Goal: Task Accomplishment & Management: Complete application form

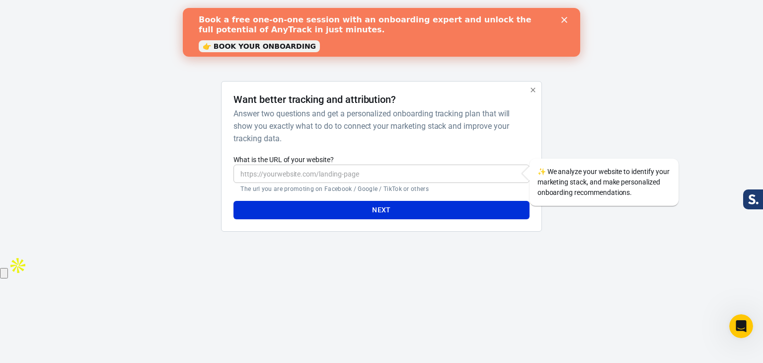
click at [569, 18] on div "Close" at bounding box center [566, 20] width 10 height 6
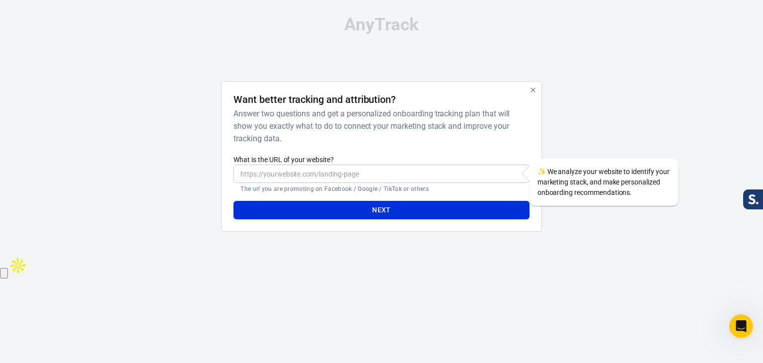
click at [532, 91] on icon "button" at bounding box center [533, 90] width 8 height 8
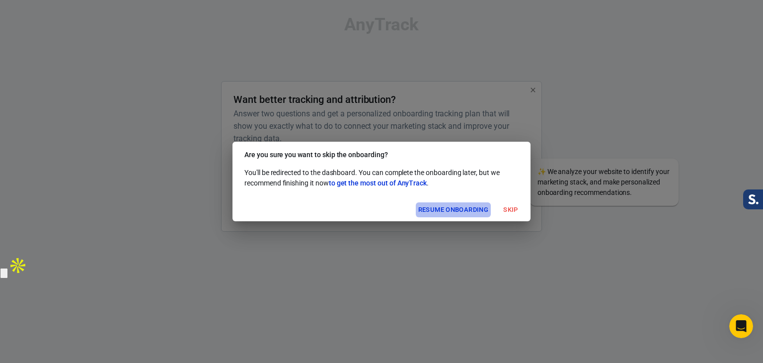
click at [463, 208] on button "Resume onboarding" at bounding box center [453, 209] width 75 height 15
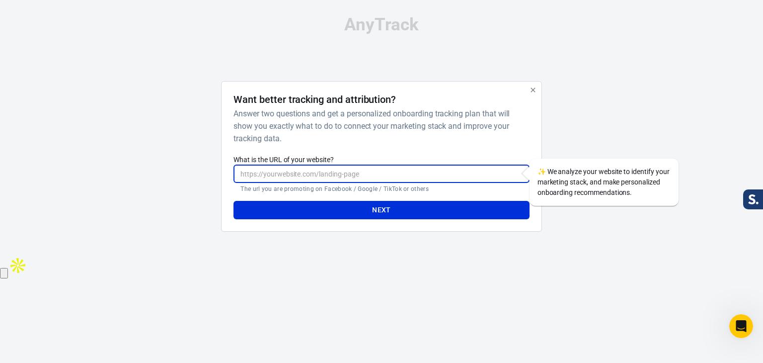
click at [349, 168] on input "What is the URL of your website?" at bounding box center [381, 173] width 296 height 18
paste input "[URL][DOMAIN_NAME]"
type input "[URL][DOMAIN_NAME]"
click at [345, 207] on button "Next" at bounding box center [381, 210] width 296 height 18
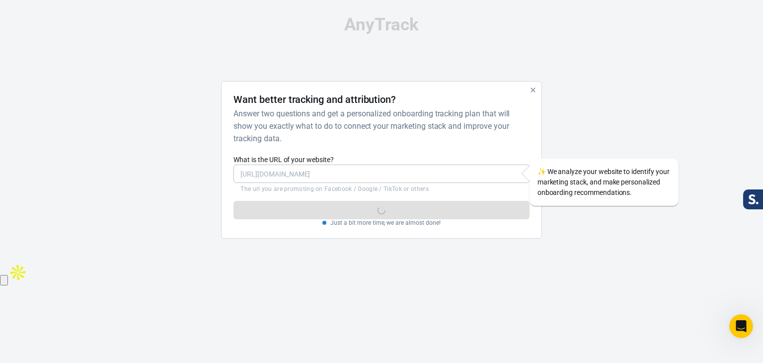
click at [519, 39] on div "AnyTrack Want better tracking and attribution? Answer two questions and get a p…" at bounding box center [381, 131] width 497 height 262
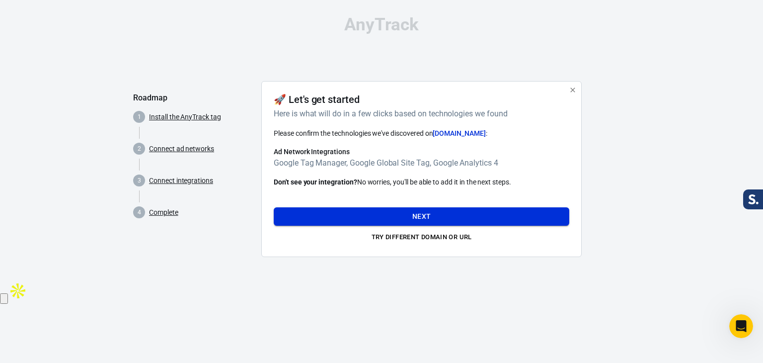
click at [378, 215] on button "Next" at bounding box center [422, 216] width 296 height 18
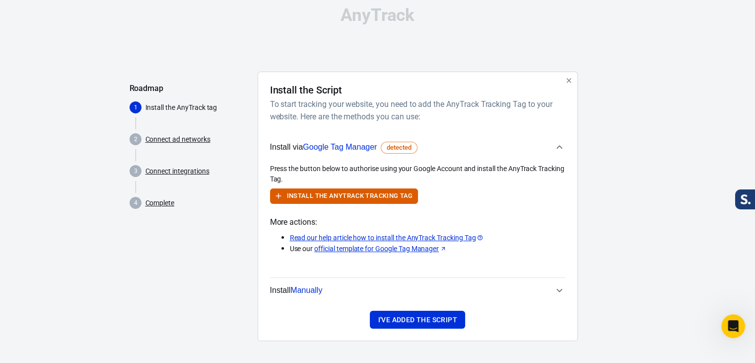
scroll to position [11, 0]
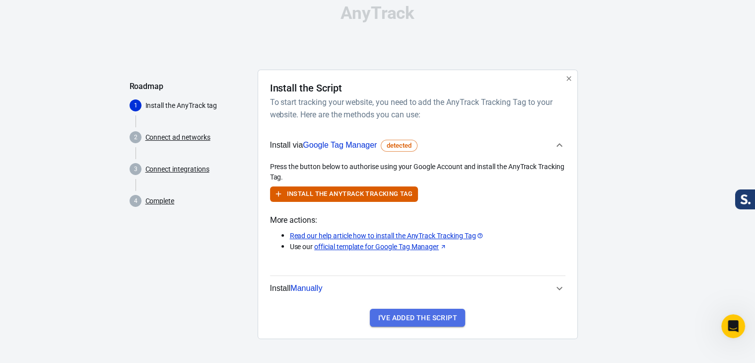
click at [416, 318] on button "I've added the script" at bounding box center [417, 317] width 95 height 18
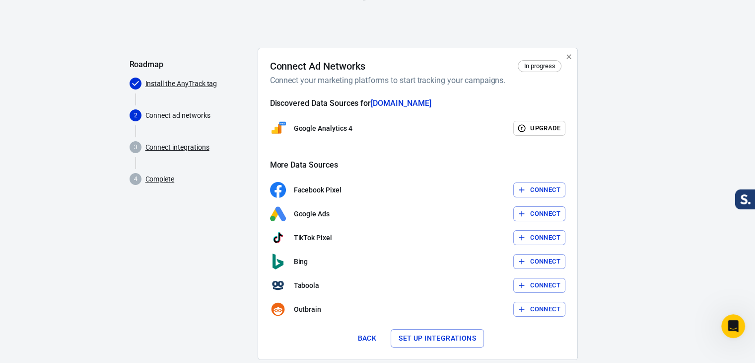
scroll to position [54, 0]
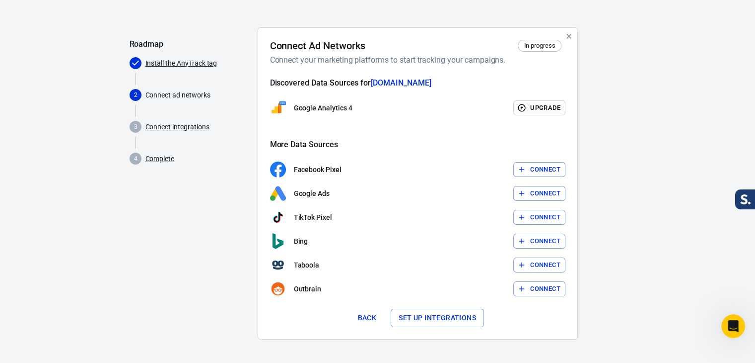
click at [412, 318] on button "Set up integrations" at bounding box center [437, 317] width 93 height 18
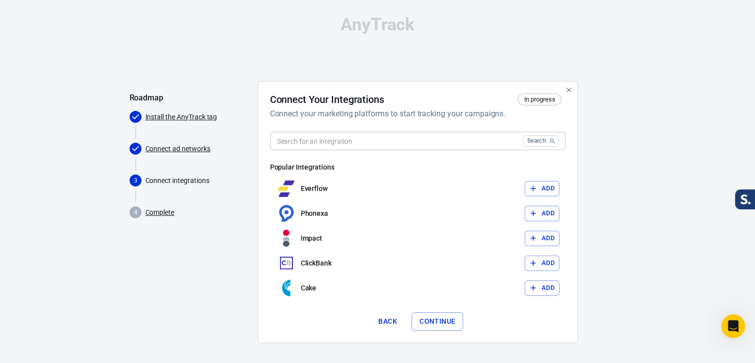
click at [351, 58] on div "AnyTrack Roadmap Install the AnyTrack tag Connect ad networks 3 Connect integra…" at bounding box center [378, 183] width 497 height 367
click at [397, 53] on div "AnyTrack Roadmap Install the AnyTrack tag Connect ad networks 3 Connect integra…" at bounding box center [378, 183] width 497 height 367
click at [385, 320] on button "Back" at bounding box center [388, 321] width 32 height 18
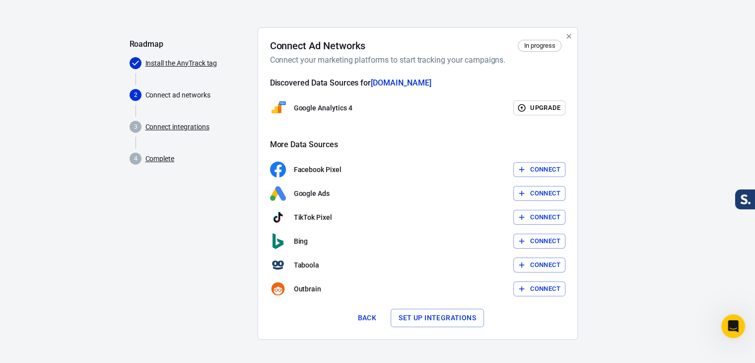
click at [362, 317] on button "Back" at bounding box center [367, 317] width 32 height 18
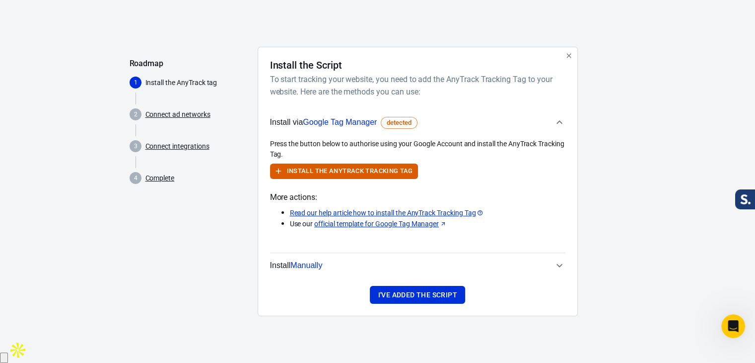
scroll to position [11, 0]
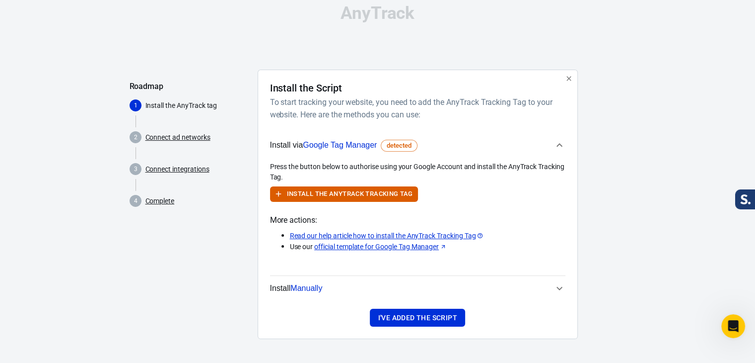
click at [562, 291] on icon "button" at bounding box center [560, 288] width 12 height 12
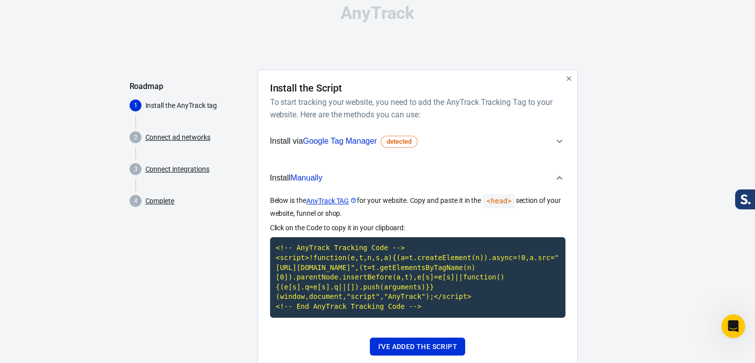
scroll to position [0, 0]
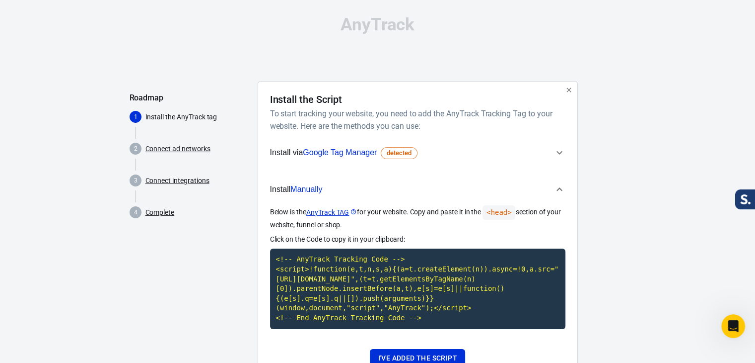
click at [334, 70] on div "AnyTrack Roadmap 1 Install the AnyTrack tag 2 Connect ad networks 3 Connect int…" at bounding box center [378, 201] width 497 height 403
click at [568, 90] on icon "button" at bounding box center [569, 89] width 4 height 4
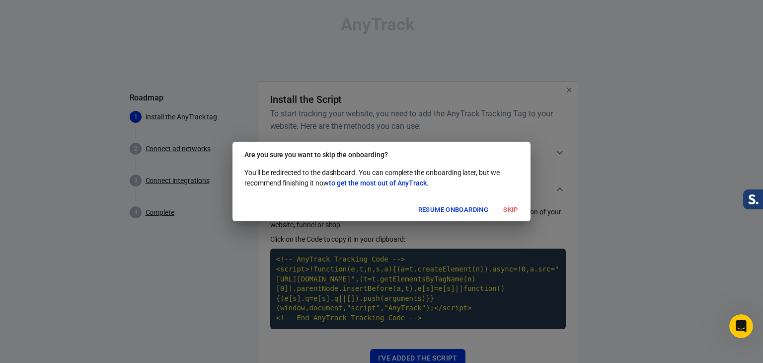
click at [516, 211] on button "Skip" at bounding box center [511, 209] width 32 height 15
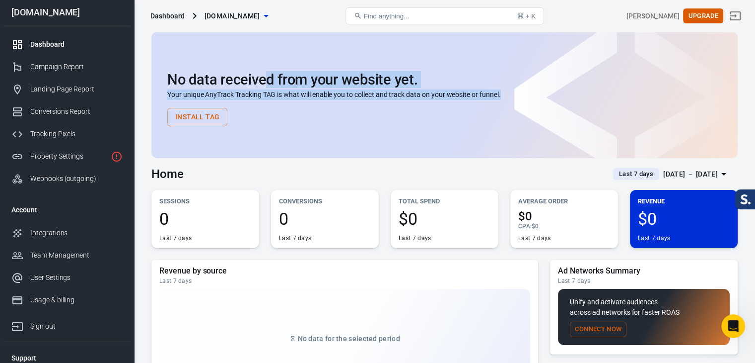
drag, startPoint x: 262, startPoint y: 70, endPoint x: 530, endPoint y: 96, distance: 269.5
click at [530, 96] on div "No data received from your website yet. Your unique AnyTrack Tracking TAG is wh…" at bounding box center [444, 99] width 555 height 55
click at [530, 96] on p "Your unique AnyTrack Tracking TAG is what will enable you to collect and track …" at bounding box center [444, 94] width 555 height 10
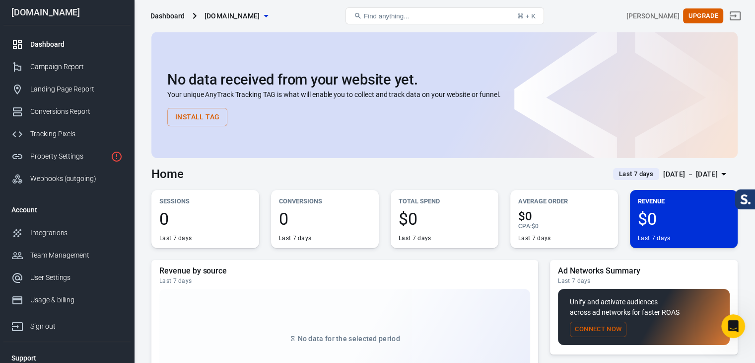
click at [224, 55] on div "No data received from your website yet. Your unique AnyTrack Tracking TAG is wh…" at bounding box center [444, 95] width 587 height 126
click at [58, 64] on div "Campaign Report" at bounding box center [76, 67] width 92 height 10
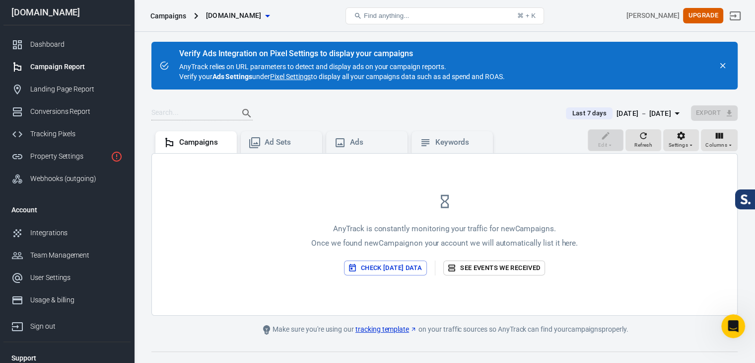
click at [725, 62] on icon "close" at bounding box center [723, 65] width 9 height 9
click at [724, 64] on icon "close" at bounding box center [723, 65] width 5 height 5
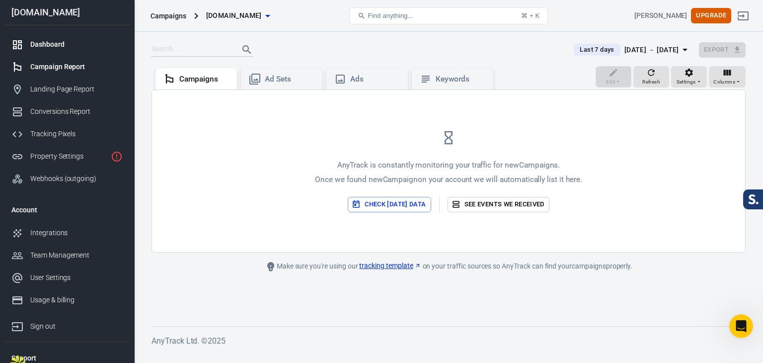
click at [50, 46] on div "Dashboard" at bounding box center [76, 44] width 92 height 10
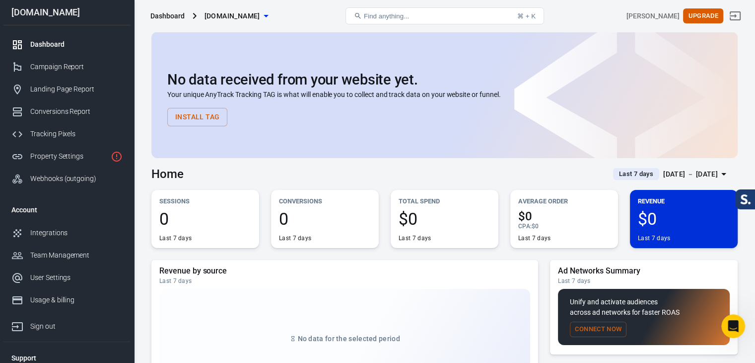
click at [189, 208] on div "Sessions 0 Last 7 days" at bounding box center [205, 219] width 108 height 58
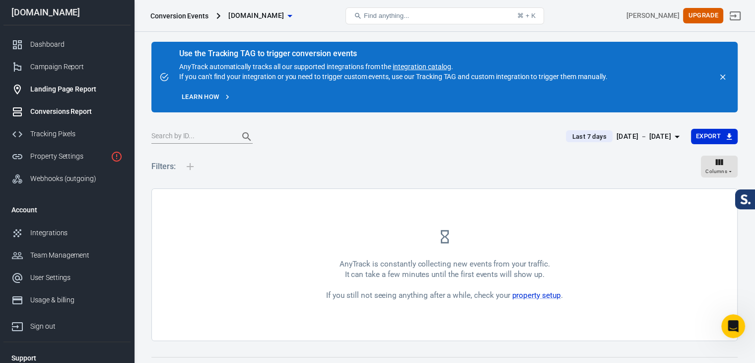
click at [53, 86] on div "Landing Page Report" at bounding box center [76, 89] width 92 height 10
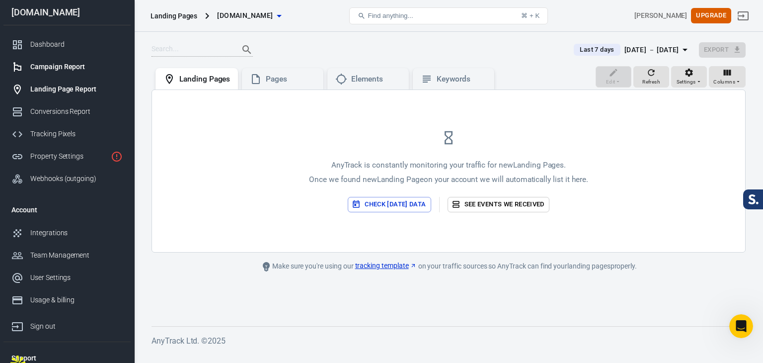
click at [70, 68] on div "Campaign Report" at bounding box center [76, 67] width 92 height 10
click at [44, 64] on div "Campaign Report" at bounding box center [76, 67] width 92 height 10
click at [290, 133] on div "AnyTrack is constantly monitoring your traffic for new Campaigns . Once we foun…" at bounding box center [448, 171] width 593 height 162
click at [480, 215] on div "AnyTrack is constantly monitoring your traffic for new Campaigns . Once we foun…" at bounding box center [448, 171] width 593 height 162
drag, startPoint x: 435, startPoint y: 138, endPoint x: 587, endPoint y: 172, distance: 155.8
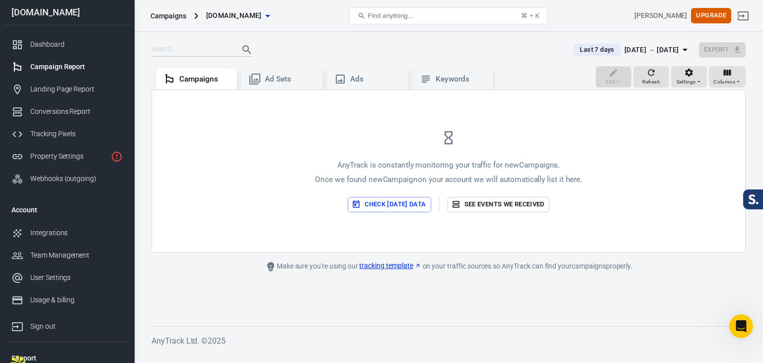
click at [587, 172] on div "AnyTrack is constantly monitoring your traffic for new Campaigns . Once we foun…" at bounding box center [448, 171] width 593 height 162
click at [387, 203] on button "Check [DATE] data" at bounding box center [389, 204] width 83 height 15
drag, startPoint x: 318, startPoint y: 154, endPoint x: 609, endPoint y: 189, distance: 293.2
click at [609, 189] on div "AnyTrack is constantly monitoring your traffic for new Campaigns . Once we foun…" at bounding box center [448, 171] width 593 height 162
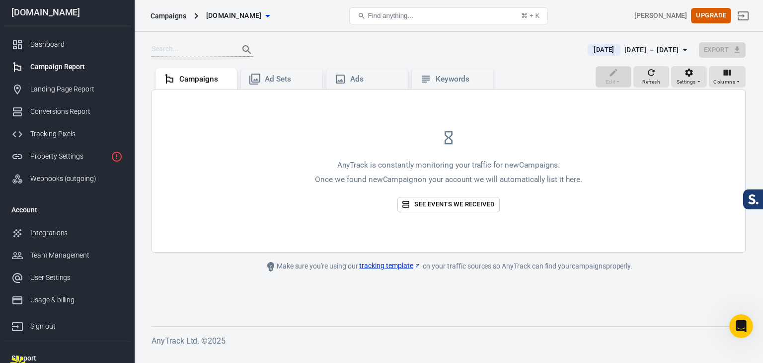
click at [609, 189] on div "AnyTrack is constantly monitoring your traffic for new Campaigns . Once we foun…" at bounding box center [448, 171] width 593 height 162
click at [472, 207] on link "See events we received" at bounding box center [448, 204] width 102 height 15
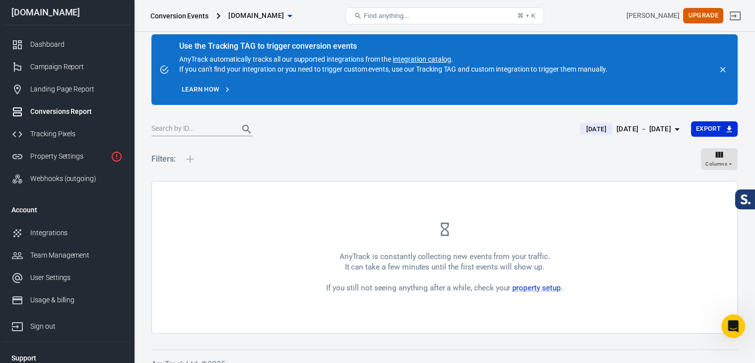
scroll to position [20, 0]
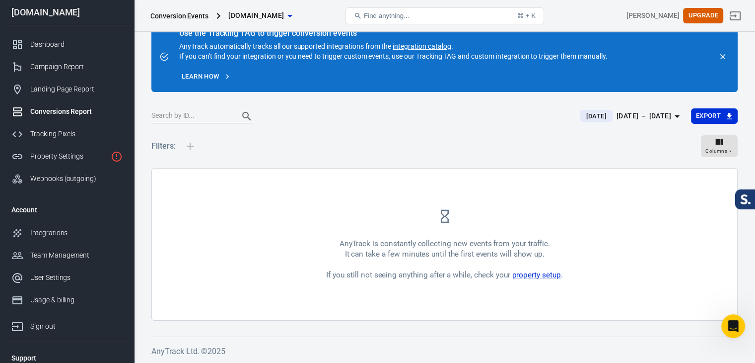
click at [189, 145] on div at bounding box center [190, 146] width 21 height 32
drag, startPoint x: 411, startPoint y: 277, endPoint x: 423, endPoint y: 279, distance: 12.0
click at [423, 279] on div "AnyTrack is constantly collecting new events from your traffic. It can take a f…" at bounding box center [444, 259] width 236 height 42
drag, startPoint x: 452, startPoint y: 281, endPoint x: 529, endPoint y: 284, distance: 77.0
click at [452, 281] on div "AnyTrack is constantly collecting new events from your traffic. It can take a f…" at bounding box center [445, 243] width 586 height 151
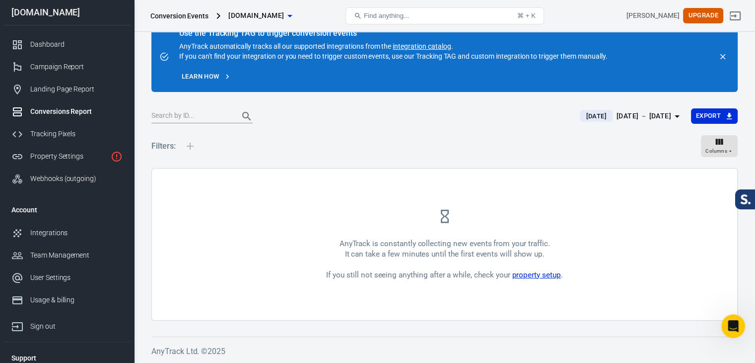
click at [534, 272] on link "property setup" at bounding box center [536, 274] width 49 height 9
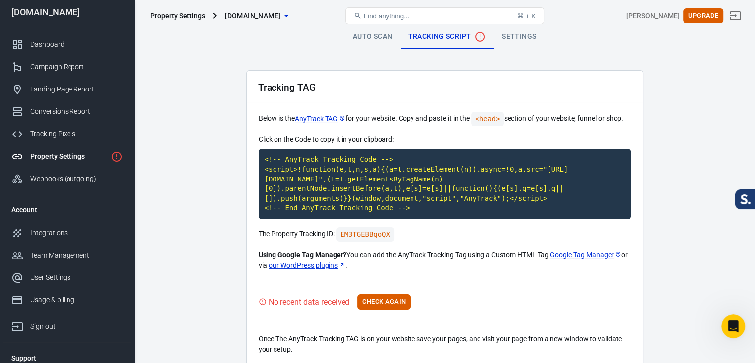
click at [370, 28] on div "Property Settings [DOMAIN_NAME] Find anything... ⌘ + K [PERSON_NAME] Upgrade" at bounding box center [445, 16] width 621 height 32
click at [370, 36] on link "Auto Scan" at bounding box center [373, 37] width 56 height 24
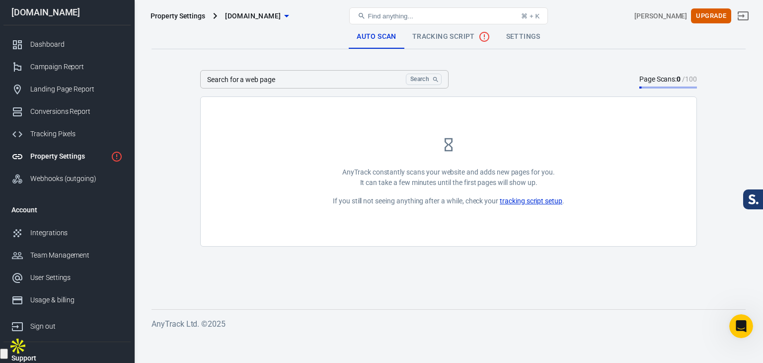
click at [518, 42] on link "Settings" at bounding box center [523, 37] width 50 height 24
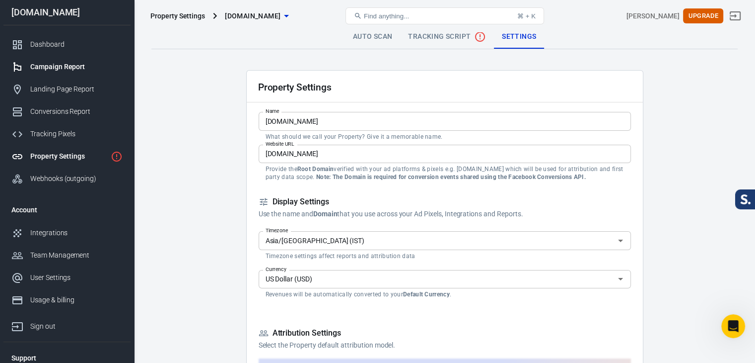
click at [51, 63] on div "Campaign Report" at bounding box center [76, 67] width 92 height 10
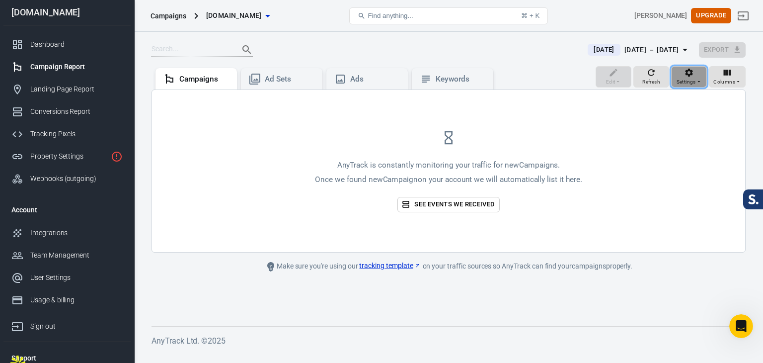
click at [701, 77] on div "Settings" at bounding box center [688, 81] width 25 height 9
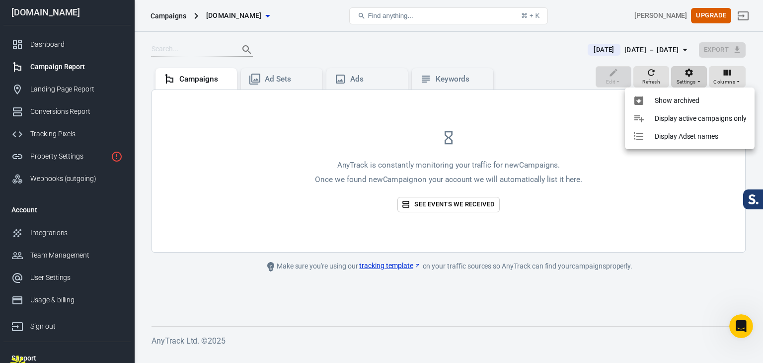
click at [701, 77] on div at bounding box center [381, 181] width 763 height 363
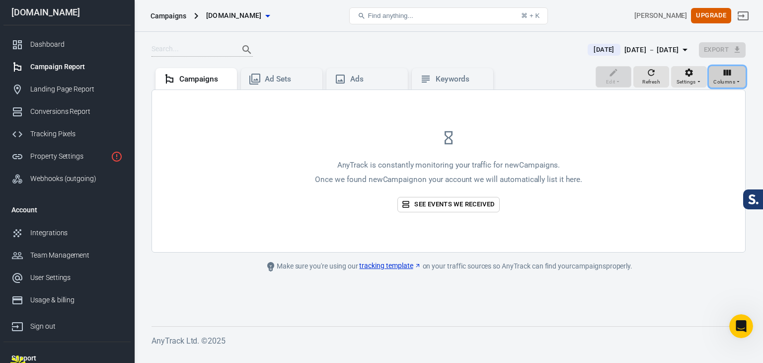
click at [739, 81] on icon "button" at bounding box center [738, 81] width 6 height 6
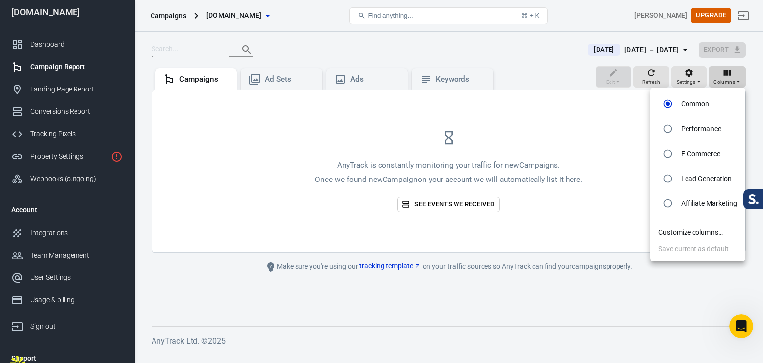
click at [739, 81] on div at bounding box center [381, 181] width 763 height 363
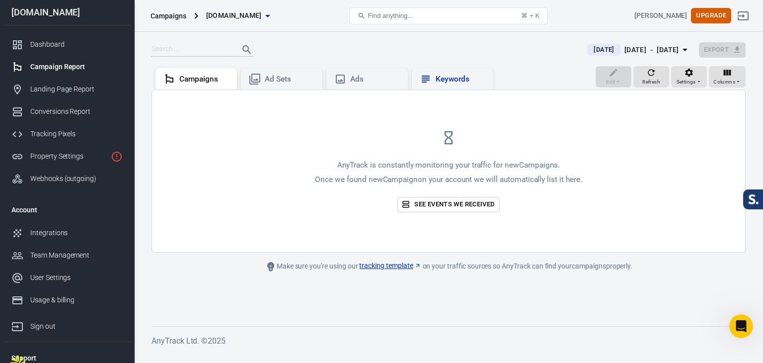
click at [451, 77] on div "Keywords" at bounding box center [461, 79] width 50 height 10
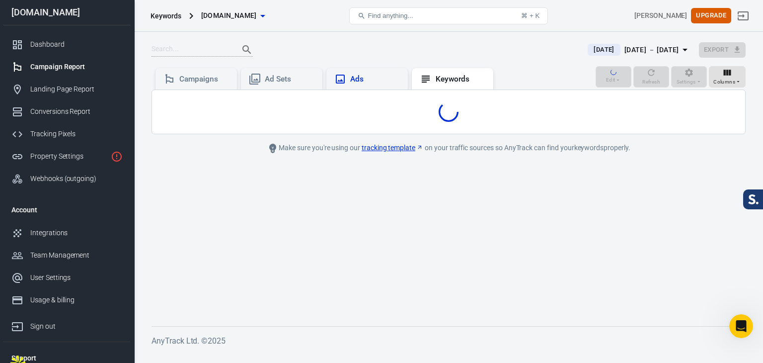
click at [365, 77] on div "Ads" at bounding box center [375, 79] width 50 height 10
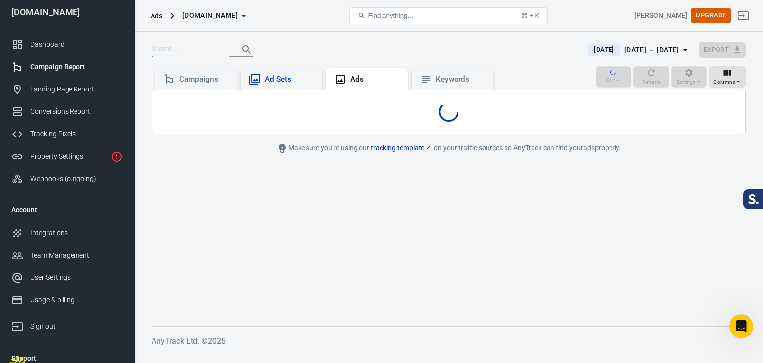
click at [296, 75] on div "Ad Sets" at bounding box center [290, 79] width 50 height 10
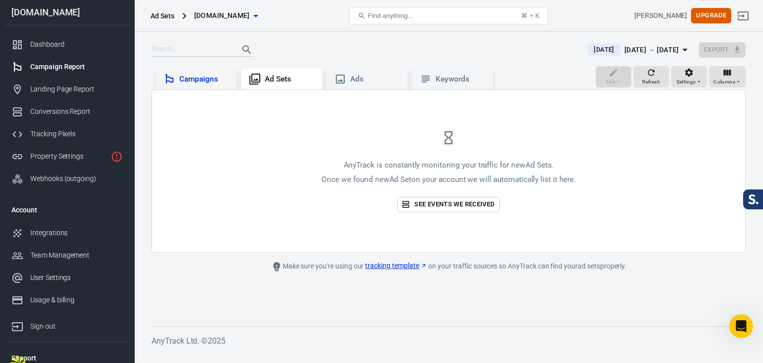
click at [202, 75] on div "Campaigns" at bounding box center [204, 79] width 50 height 10
click at [53, 132] on div "Tracking Pixels" at bounding box center [76, 134] width 92 height 10
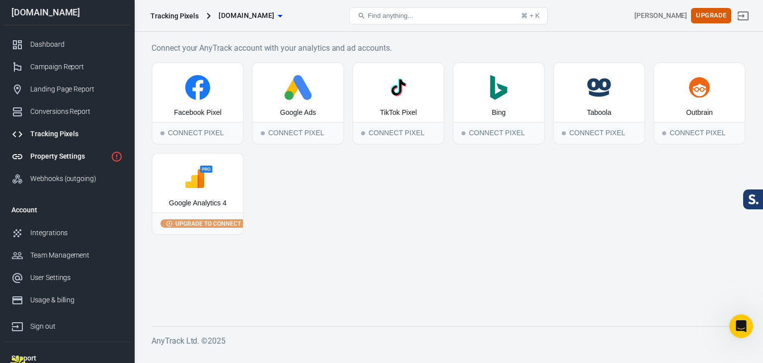
click at [58, 156] on div "Property Settings" at bounding box center [68, 156] width 76 height 10
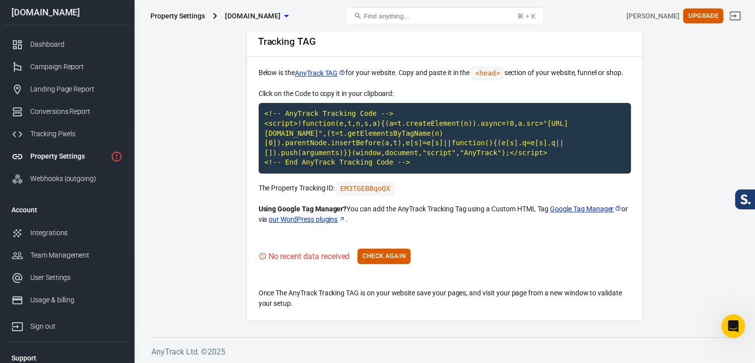
scroll to position [46, 0]
click at [372, 260] on button "Check Again" at bounding box center [384, 255] width 53 height 15
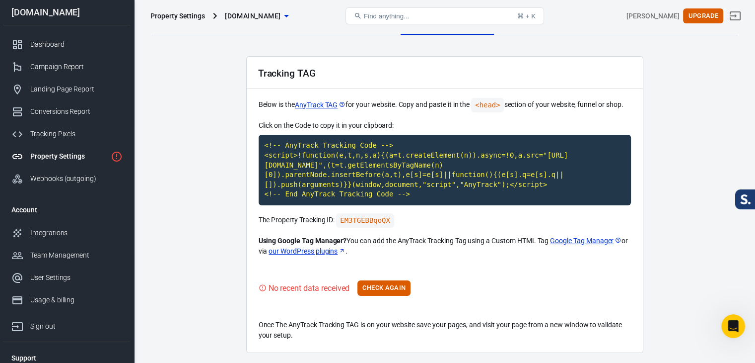
scroll to position [0, 0]
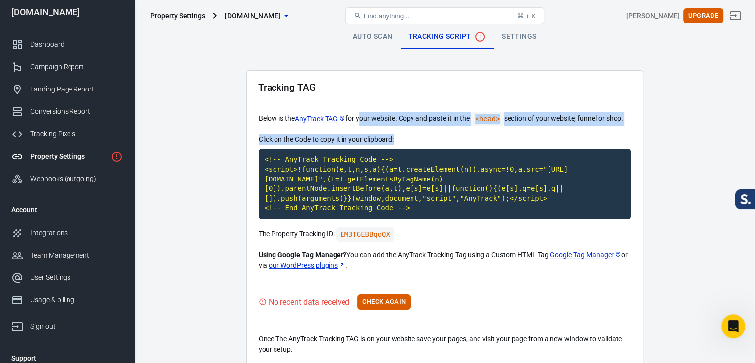
drag, startPoint x: 360, startPoint y: 117, endPoint x: 420, endPoint y: 132, distance: 61.8
click at [420, 132] on div "Tracking TAG Below is the AnyTrack TAG for your website. Copy and paste it in t…" at bounding box center [444, 218] width 397 height 297
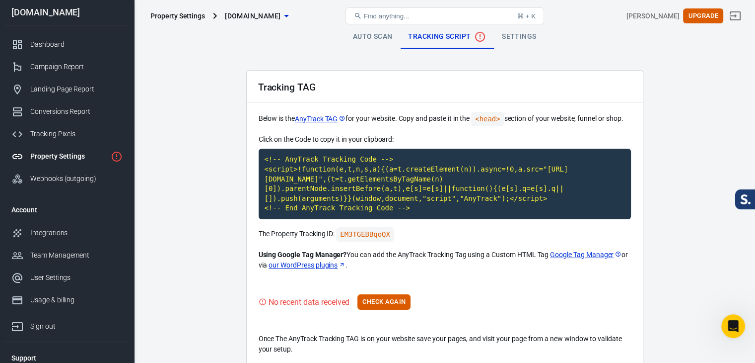
click at [431, 132] on div "Tracking TAG Below is the AnyTrack TAG for your website. Copy and paste it in t…" at bounding box center [444, 218] width 397 height 297
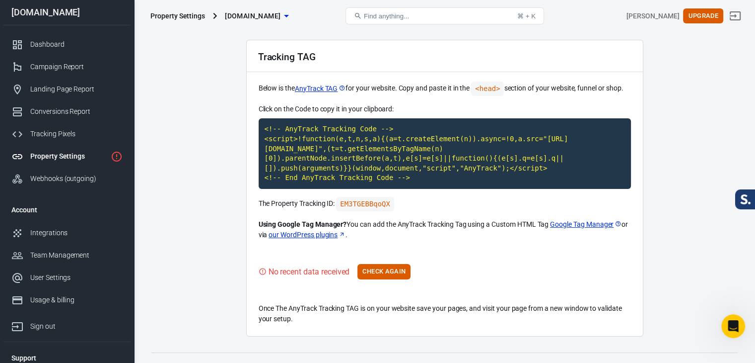
scroll to position [46, 0]
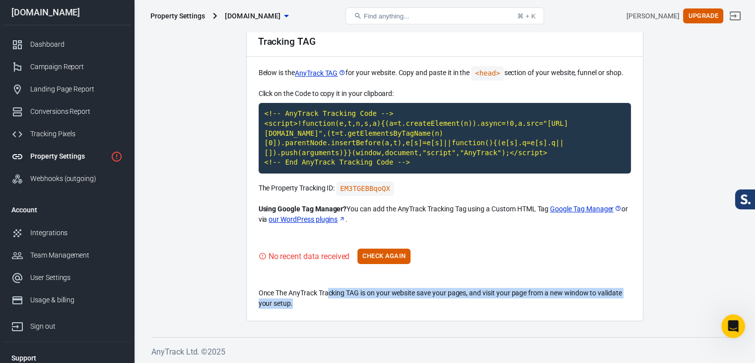
drag, startPoint x: 363, startPoint y: 300, endPoint x: 400, endPoint y: 308, distance: 38.0
click at [400, 308] on div "Tracking TAG Below is the AnyTrack TAG for your website. Copy and paste it in t…" at bounding box center [444, 172] width 397 height 297
click at [401, 307] on p "Once The AnyTrack Tracking TAG is on your website save your pages, and visit yo…" at bounding box center [445, 298] width 372 height 21
drag, startPoint x: 471, startPoint y: 289, endPoint x: 514, endPoint y: 300, distance: 43.9
click at [514, 300] on p "Once The AnyTrack Tracking TAG is on your website save your pages, and visit yo…" at bounding box center [445, 298] width 372 height 21
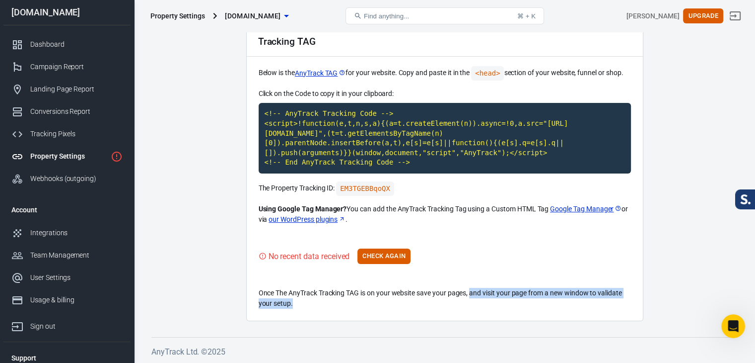
click at [514, 300] on p "Once The AnyTrack Tracking TAG is on your website save your pages, and visit yo…" at bounding box center [445, 298] width 372 height 21
click at [573, 305] on p "Once The AnyTrack Tracking TAG is on your website save your pages, and visit yo…" at bounding box center [445, 298] width 372 height 21
click at [494, 295] on p "Once The AnyTrack Tracking TAG is on your website save your pages, and visit yo…" at bounding box center [445, 298] width 372 height 21
click at [449, 270] on div "Tracking TAG Below is the AnyTrack TAG for your website. Copy and paste it in t…" at bounding box center [444, 172] width 397 height 297
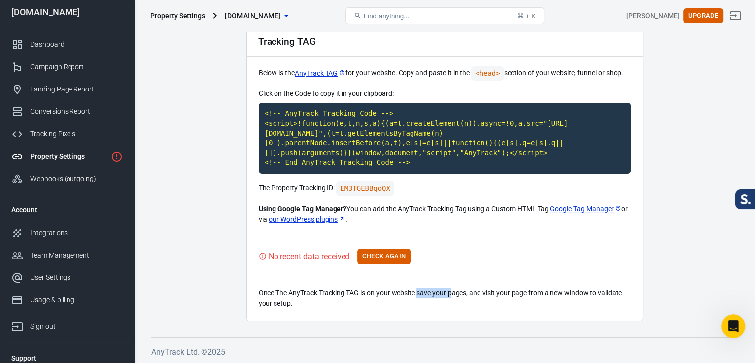
drag, startPoint x: 461, startPoint y: 297, endPoint x: 467, endPoint y: 297, distance: 6.0
click at [465, 297] on p "Once The AnyTrack Tracking TAG is on your website save your pages, and visit yo…" at bounding box center [445, 298] width 372 height 21
click at [467, 295] on p "Once The AnyTrack Tracking TAG is on your website save your pages, and visit yo…" at bounding box center [445, 298] width 372 height 21
click at [361, 253] on button "Check Again" at bounding box center [384, 255] width 53 height 15
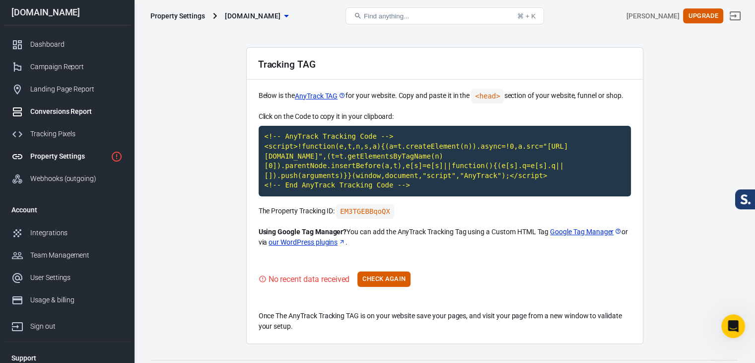
scroll to position [0, 0]
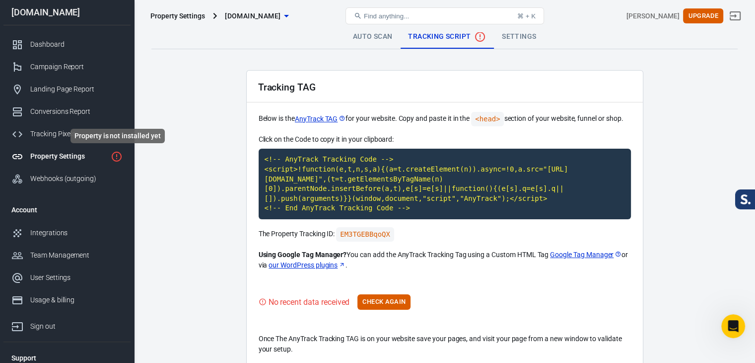
click at [117, 156] on icon "Property is not installed yet" at bounding box center [117, 156] width 10 height 10
click at [495, 118] on code "<head>" at bounding box center [487, 119] width 33 height 14
click at [379, 35] on link "Auto Scan" at bounding box center [373, 37] width 56 height 24
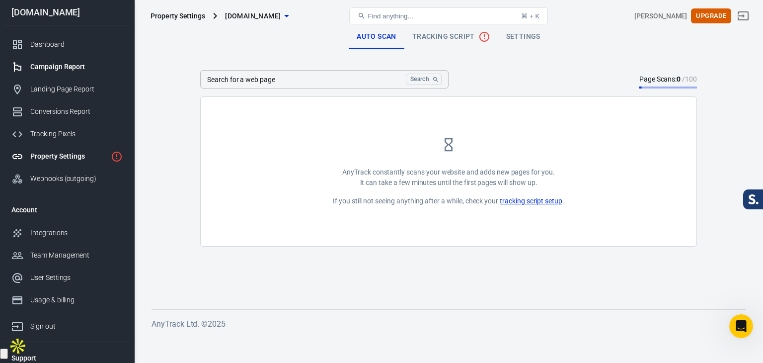
click at [53, 66] on div "Campaign Report" at bounding box center [76, 67] width 92 height 10
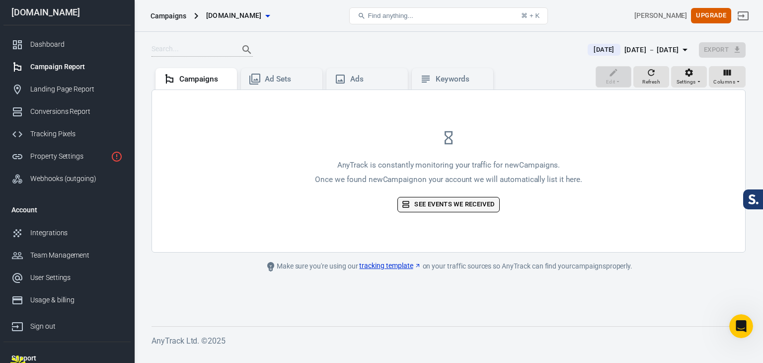
click at [426, 207] on link "See events we received" at bounding box center [448, 204] width 102 height 15
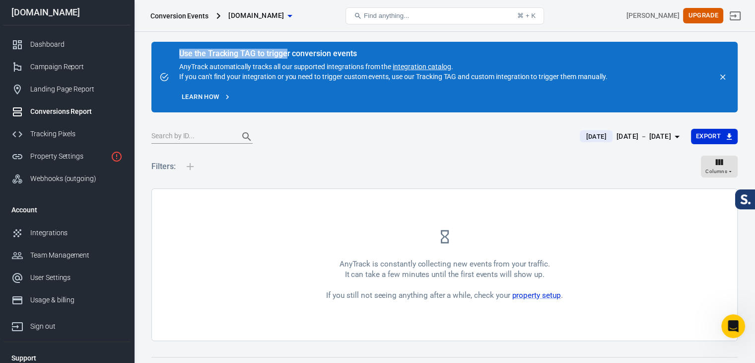
drag, startPoint x: 177, startPoint y: 54, endPoint x: 287, endPoint y: 56, distance: 109.8
click at [287, 56] on div "Use the Tracking TAG to trigger conversion events AnyTrack automatically tracks…" at bounding box center [393, 77] width 436 height 63
click at [287, 56] on div "Use the Tracking TAG to trigger conversion events" at bounding box center [393, 54] width 428 height 10
drag, startPoint x: 289, startPoint y: 55, endPoint x: 385, endPoint y: 57, distance: 95.9
click at [385, 57] on div "Use the Tracking TAG to trigger conversion events" at bounding box center [393, 54] width 428 height 10
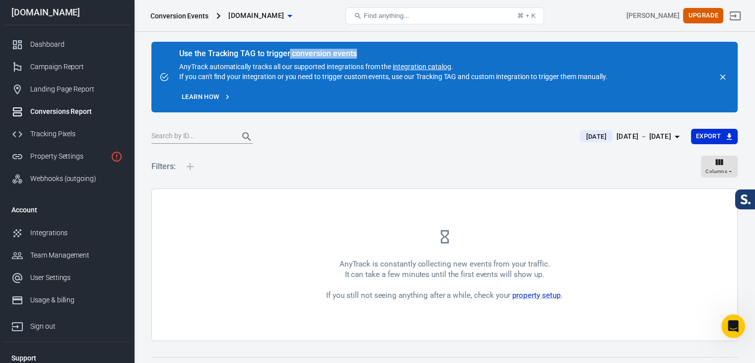
click at [385, 57] on div "Use the Tracking TAG to trigger conversion events" at bounding box center [393, 54] width 428 height 10
click at [210, 94] on link "Learn how" at bounding box center [206, 96] width 54 height 15
click at [55, 67] on div "Campaign Report" at bounding box center [76, 67] width 92 height 10
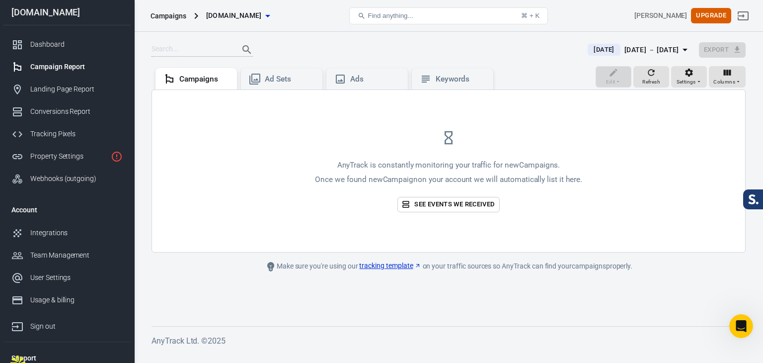
click at [255, 14] on span "[DOMAIN_NAME]" at bounding box center [234, 15] width 56 height 12
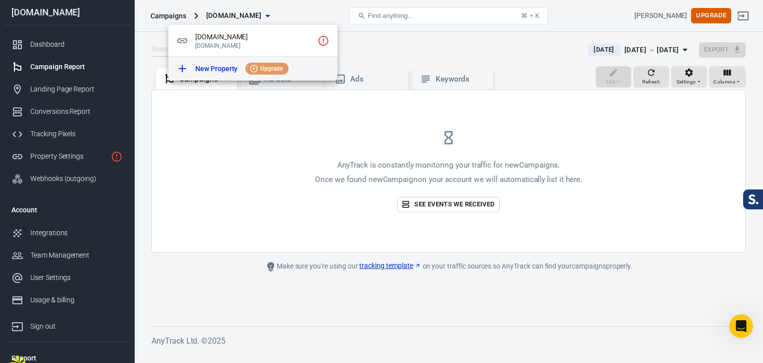
click at [215, 65] on p "New Property" at bounding box center [216, 69] width 42 height 10
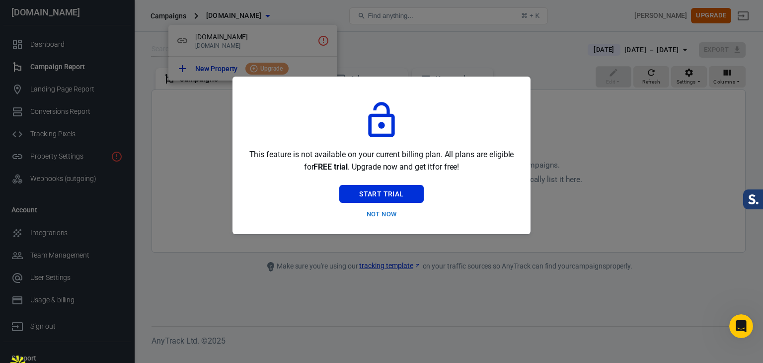
click at [379, 215] on button "Not Now" at bounding box center [381, 214] width 84 height 15
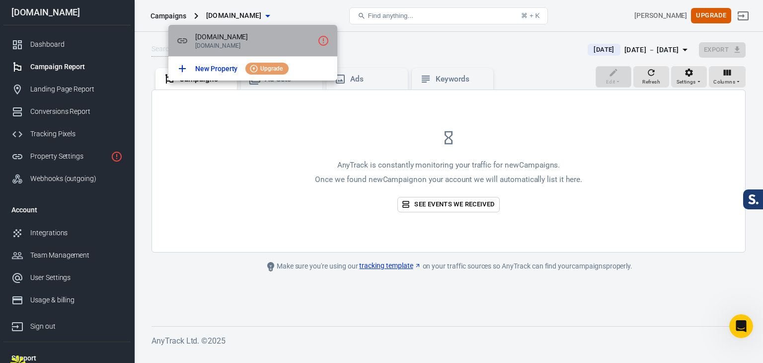
click at [228, 44] on p "[DOMAIN_NAME]" at bounding box center [254, 45] width 118 height 7
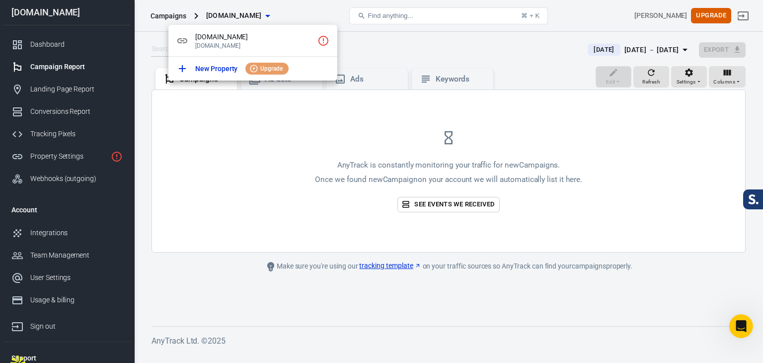
click at [321, 40] on icon "Click to setup tracking script" at bounding box center [323, 41] width 12 height 12
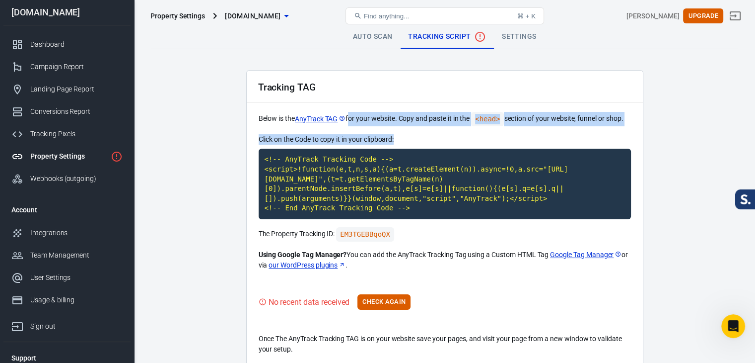
drag, startPoint x: 350, startPoint y: 116, endPoint x: 429, endPoint y: 139, distance: 82.7
click at [429, 139] on div "Tracking TAG Below is the AnyTrack TAG for your website. Copy and paste it in t…" at bounding box center [444, 218] width 397 height 297
click at [429, 139] on p "Click on the Code to copy it in your clipboard:" at bounding box center [445, 139] width 372 height 10
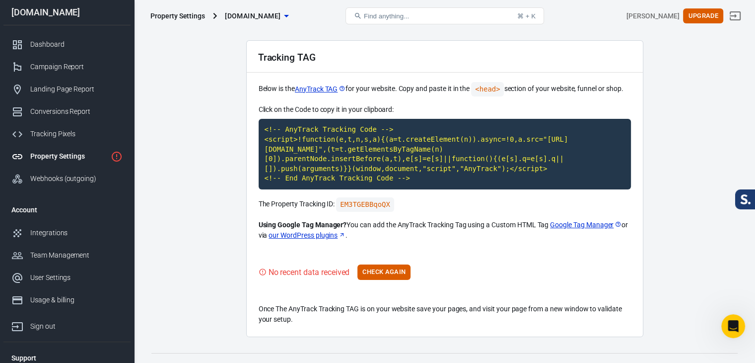
scroll to position [46, 0]
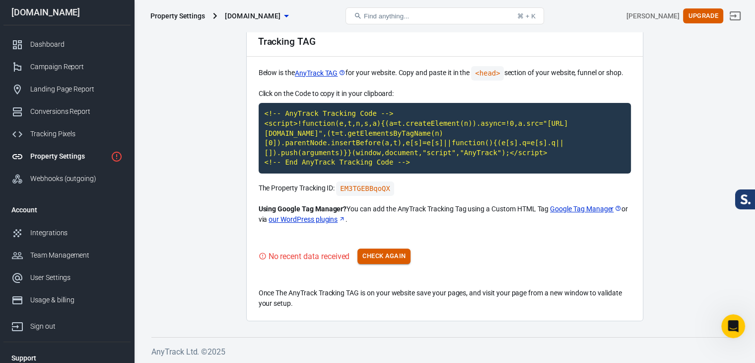
click at [386, 250] on button "Check Again" at bounding box center [384, 255] width 53 height 15
click at [58, 135] on div "Tracking Pixels" at bounding box center [76, 134] width 92 height 10
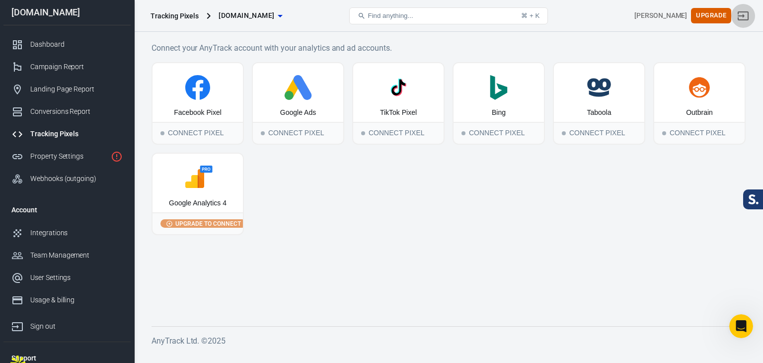
click at [746, 15] on icon "Sign out" at bounding box center [743, 16] width 12 height 12
